Goal: Navigation & Orientation: Understand site structure

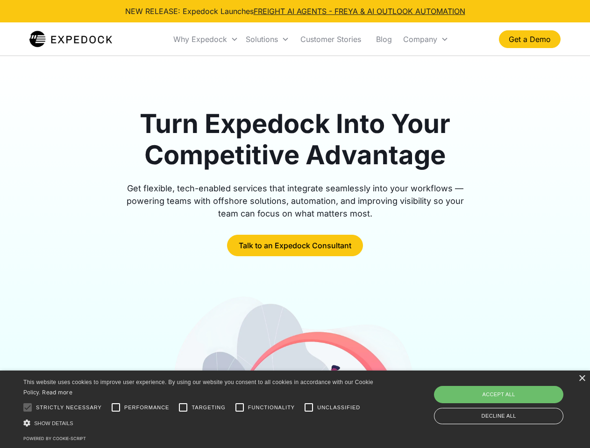
click at [206, 39] on div "Why Expedock" at bounding box center [200, 39] width 54 height 9
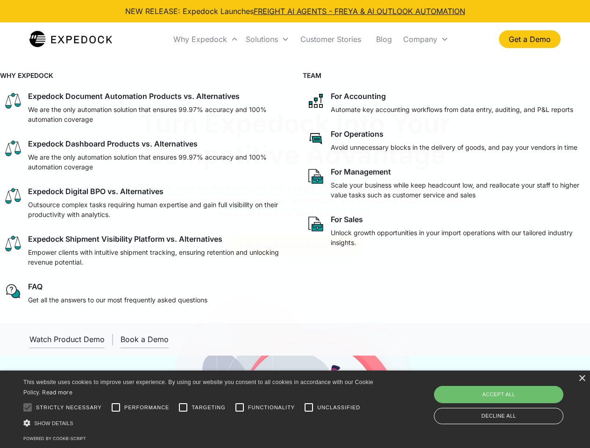
click at [267, 39] on div "Solutions" at bounding box center [262, 39] width 32 height 9
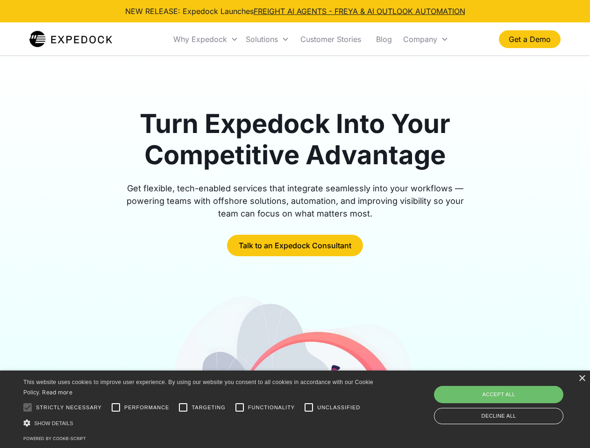
click at [425, 39] on div "Company" at bounding box center [420, 39] width 34 height 9
click at [28, 408] on div at bounding box center [27, 407] width 19 height 19
click at [116, 408] on input "Performance" at bounding box center [115, 407] width 19 height 19
checkbox input "true"
click at [183, 408] on input "Targeting" at bounding box center [183, 407] width 19 height 19
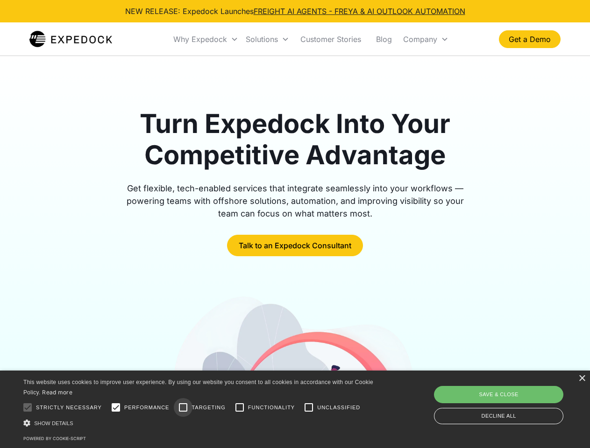
checkbox input "true"
click at [240, 408] on input "Functionality" at bounding box center [239, 407] width 19 height 19
checkbox input "true"
click at [309, 408] on input "Unclassified" at bounding box center [308, 407] width 19 height 19
checkbox input "true"
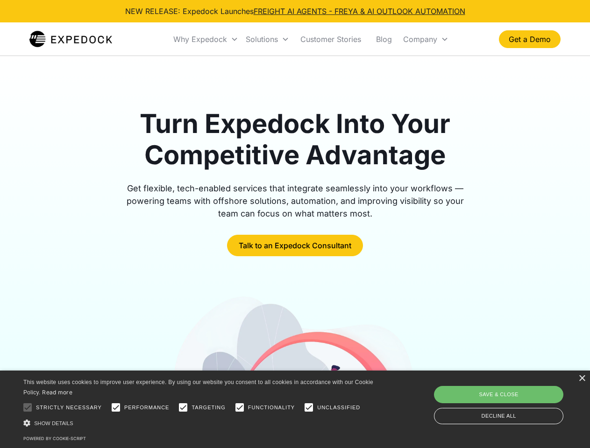
click at [200, 423] on div "Show details Hide details" at bounding box center [199, 423] width 353 height 10
